Goal: Information Seeking & Learning: Learn about a topic

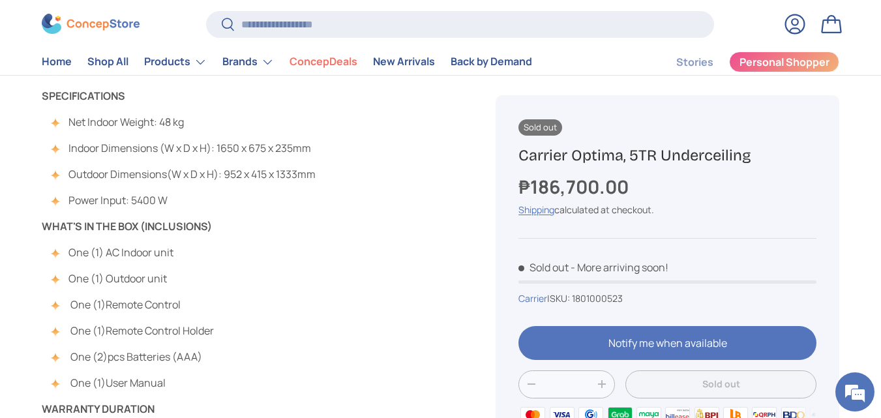
scroll to position [652, 0]
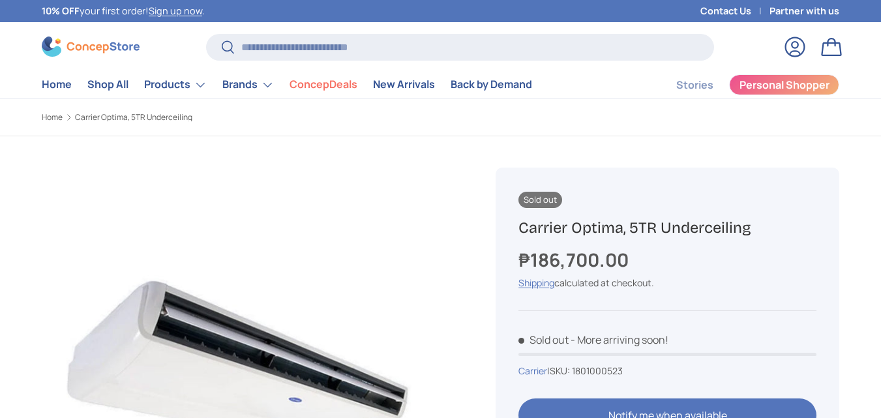
click at [678, 230] on h1 "Carrier Optima, 5TR Underceiling" at bounding box center [668, 228] width 298 height 20
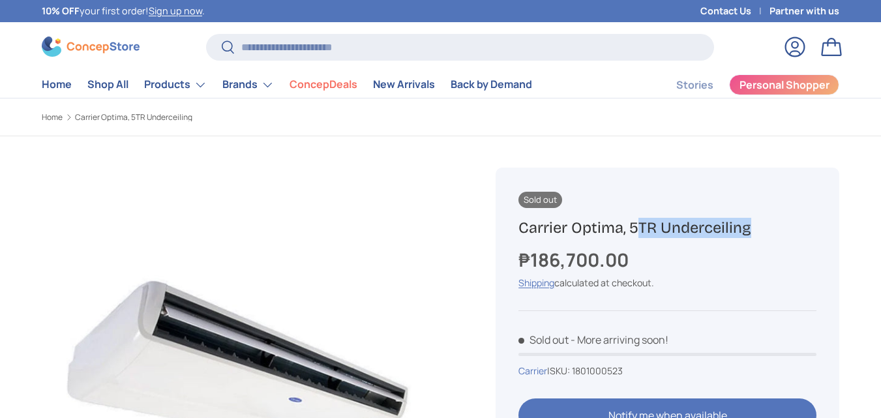
click at [678, 230] on h1 "Carrier Optima, 5TR Underceiling" at bounding box center [668, 228] width 298 height 20
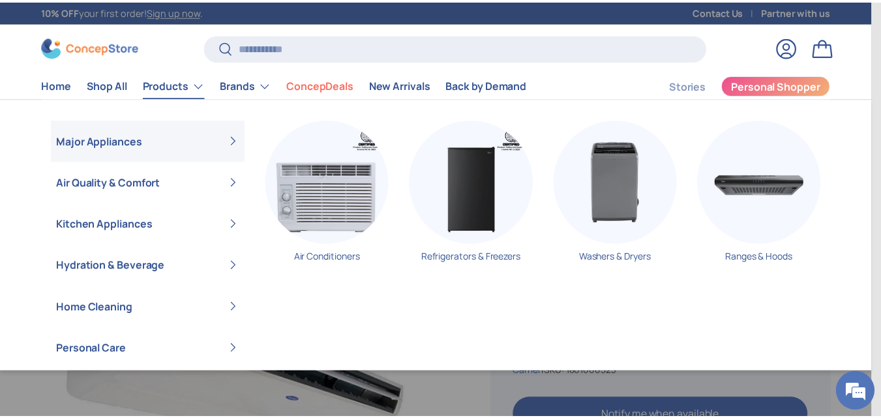
scroll to position [19, 0]
